Goal: Task Accomplishment & Management: Complete application form

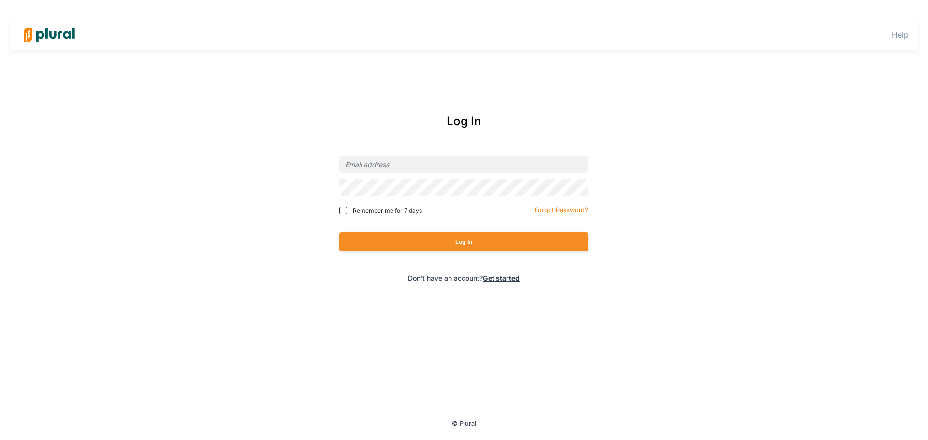
click at [502, 276] on link "Get started" at bounding box center [501, 278] width 37 height 8
